Goal: Task Accomplishment & Management: Complete application form

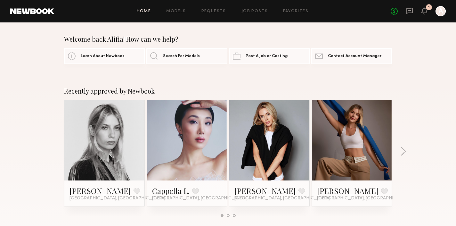
click at [250, 8] on div "Home Models Requests Job Posts Favorites Sign Out No fees up to $5,000 1 A" at bounding box center [250, 11] width 392 height 10
click at [251, 12] on link "Job Posts" at bounding box center [255, 11] width 27 height 4
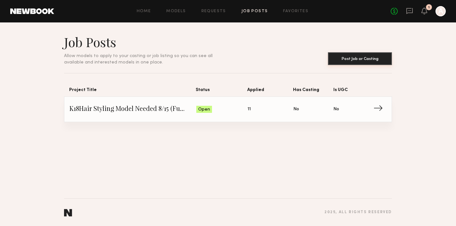
click at [348, 58] on button "Post Job or Casting" at bounding box center [360, 58] width 64 height 13
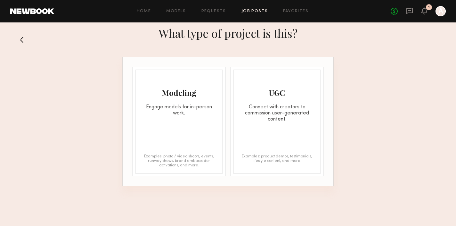
click at [23, 40] on button at bounding box center [24, 40] width 10 height 10
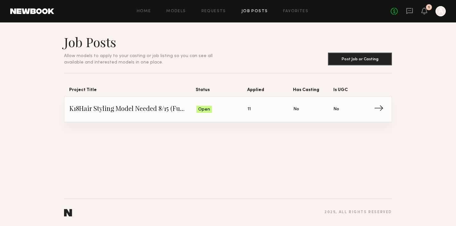
click at [230, 113] on span "Status: Open" at bounding box center [222, 109] width 52 height 10
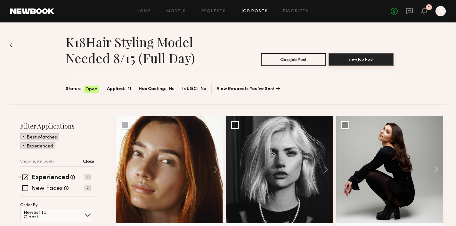
click at [361, 59] on button "View Job Post" at bounding box center [361, 59] width 65 height 13
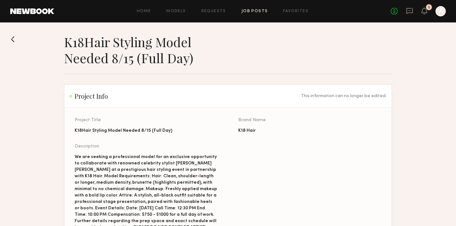
click at [13, 39] on button at bounding box center [15, 39] width 10 height 10
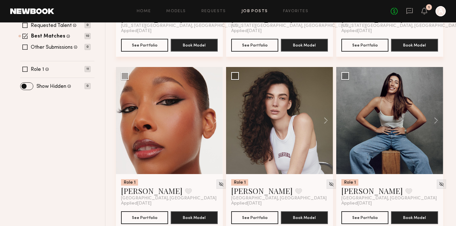
scroll to position [221, 0]
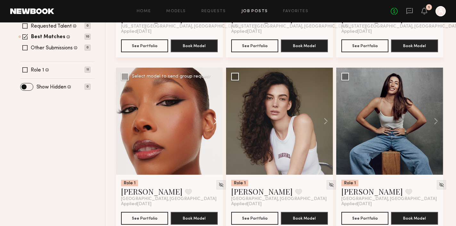
click at [215, 121] on button at bounding box center [213, 121] width 21 height 107
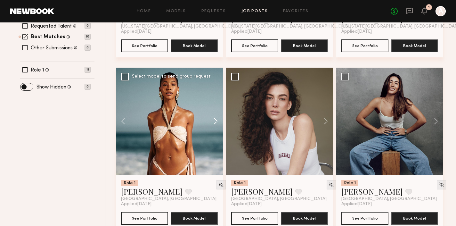
click at [215, 121] on button at bounding box center [213, 121] width 21 height 107
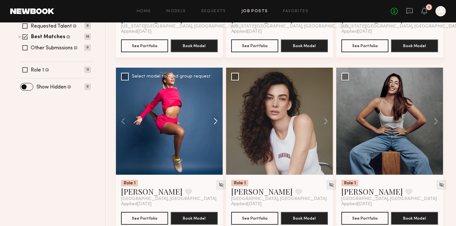
click at [216, 121] on button at bounding box center [213, 121] width 21 height 107
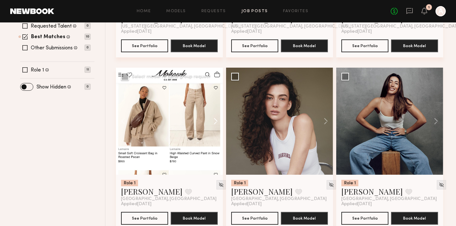
click at [216, 121] on button at bounding box center [213, 121] width 21 height 107
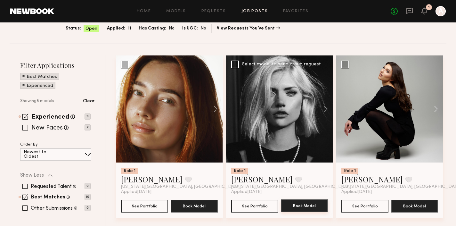
scroll to position [54, 0]
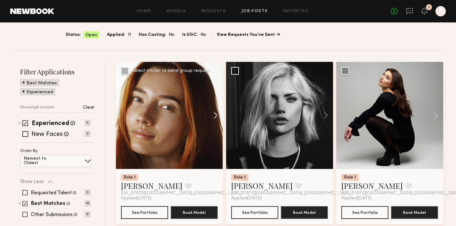
click at [217, 114] on button at bounding box center [213, 115] width 21 height 107
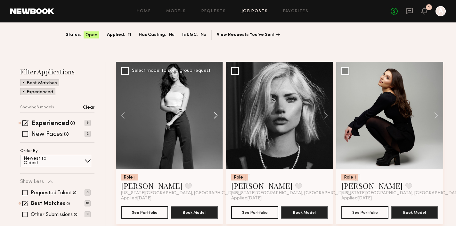
click at [217, 114] on button at bounding box center [213, 115] width 21 height 107
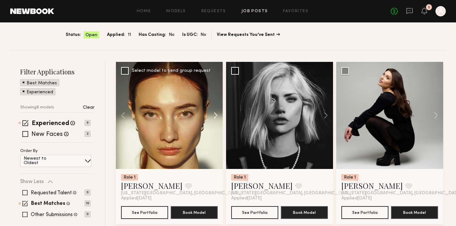
click at [218, 115] on button at bounding box center [213, 115] width 21 height 107
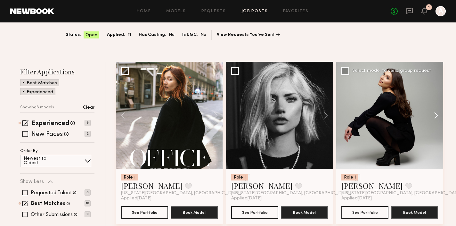
click at [435, 118] on button at bounding box center [433, 115] width 21 height 107
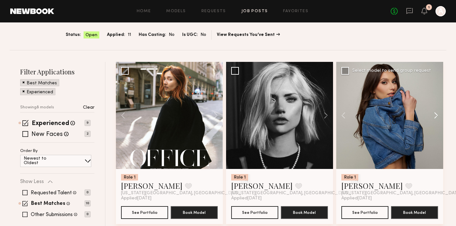
click at [435, 119] on button at bounding box center [433, 115] width 21 height 107
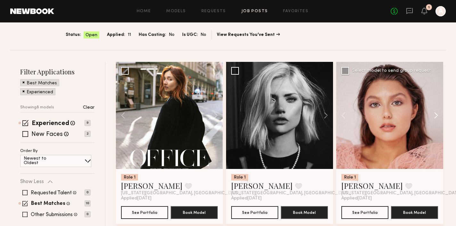
click at [435, 120] on button at bounding box center [433, 115] width 21 height 107
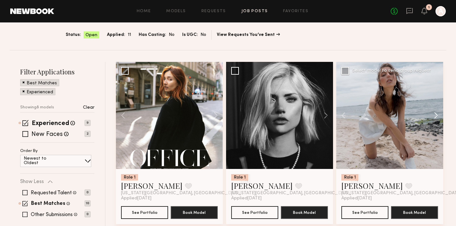
click at [435, 120] on button at bounding box center [433, 115] width 21 height 107
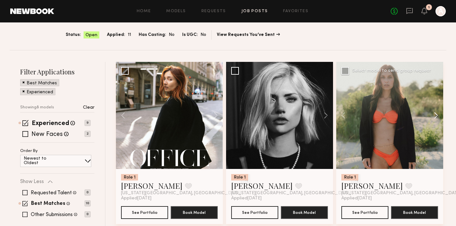
click at [435, 121] on button at bounding box center [433, 115] width 21 height 107
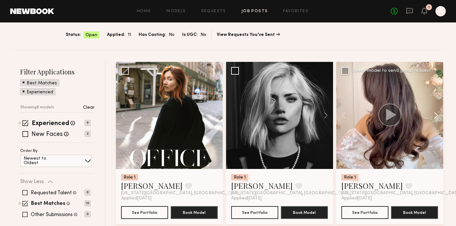
click at [435, 121] on button at bounding box center [433, 115] width 21 height 107
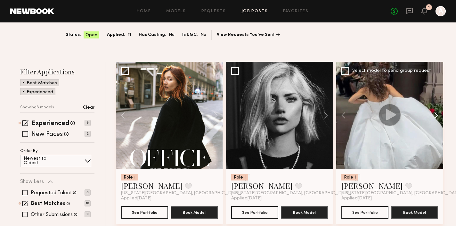
click at [435, 121] on button at bounding box center [433, 115] width 21 height 107
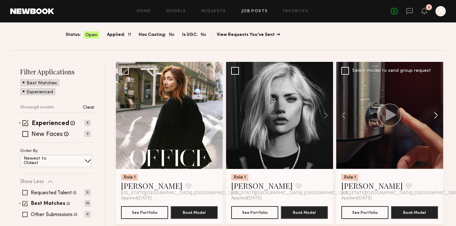
click at [435, 120] on button at bounding box center [433, 115] width 21 height 107
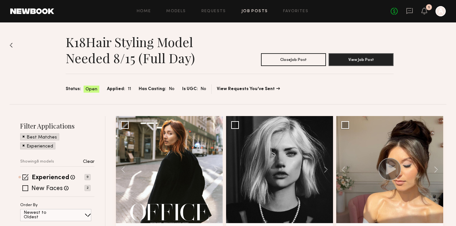
scroll to position [0, 0]
click at [35, 11] on link at bounding box center [32, 11] width 44 height 6
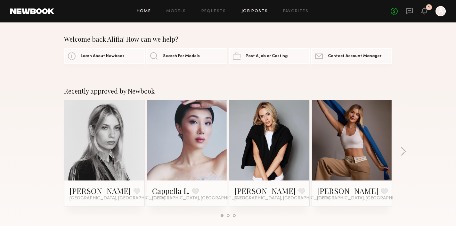
click at [252, 10] on link "Job Posts" at bounding box center [255, 11] width 27 height 4
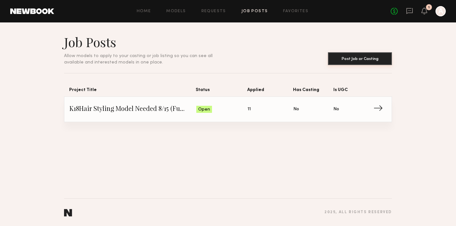
click at [360, 60] on button "Post Job or Casting" at bounding box center [360, 58] width 64 height 13
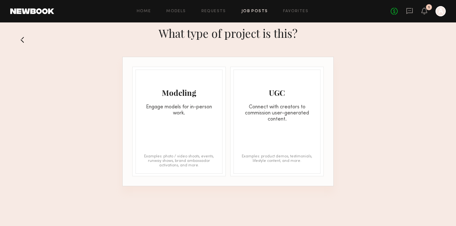
click at [188, 116] on div "Engage models for in-person work." at bounding box center [179, 110] width 87 height 12
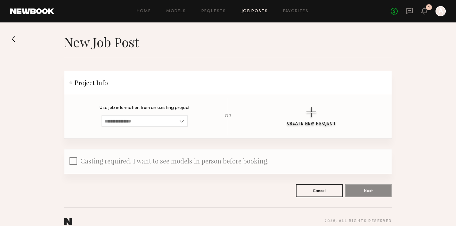
click at [310, 112] on div "button" at bounding box center [312, 112] width 10 height 10
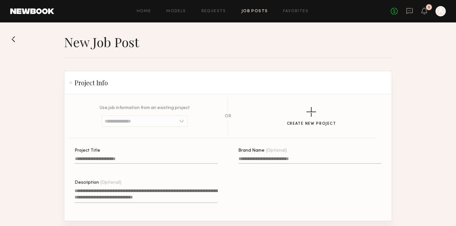
click at [81, 161] on input "Project Title" at bounding box center [146, 159] width 143 height 7
type input "********"
